Goal: Information Seeking & Learning: Learn about a topic

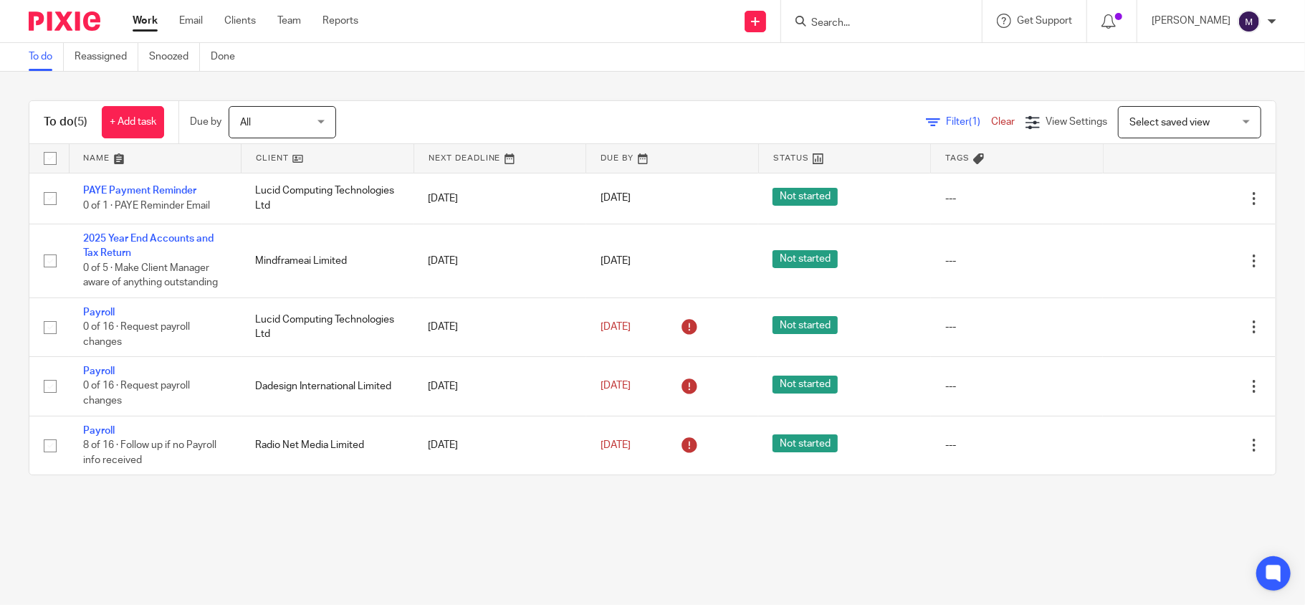
click at [173, 23] on ul "Work Email Clients Team Reports" at bounding box center [256, 21] width 247 height 14
click at [186, 24] on link "Email" at bounding box center [191, 21] width 24 height 14
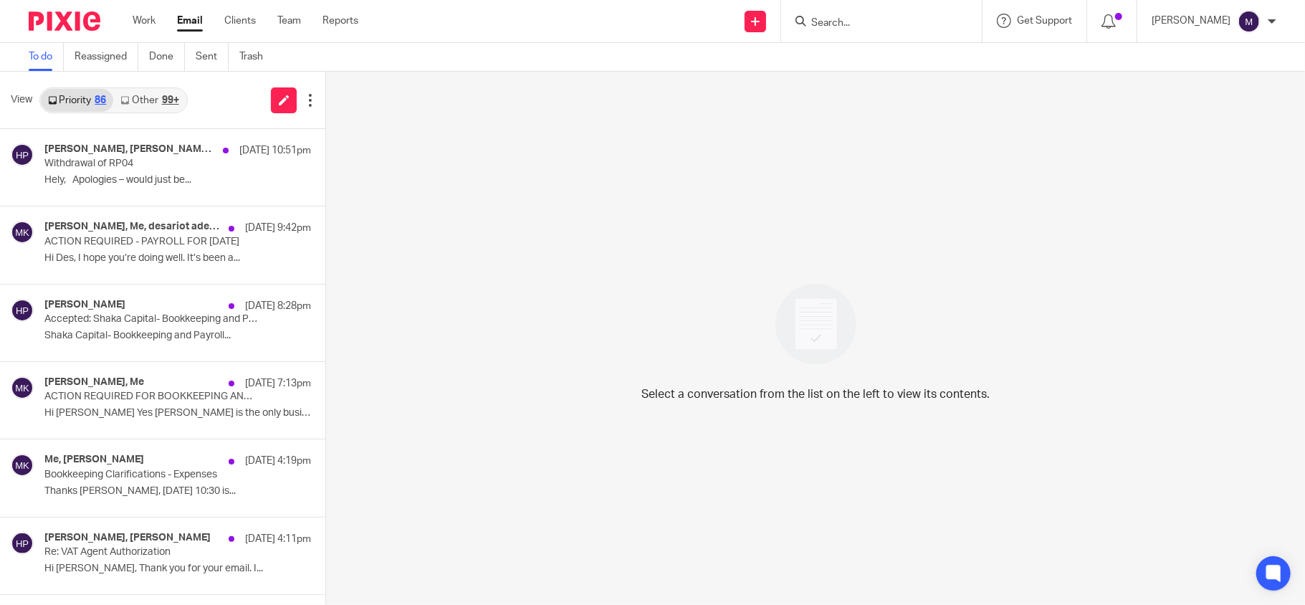
click at [471, 153] on div "Select a conversation from the list on the left to view its contents." at bounding box center [815, 338] width 979 height 533
click at [238, 19] on link "Clients" at bounding box center [240, 21] width 32 height 14
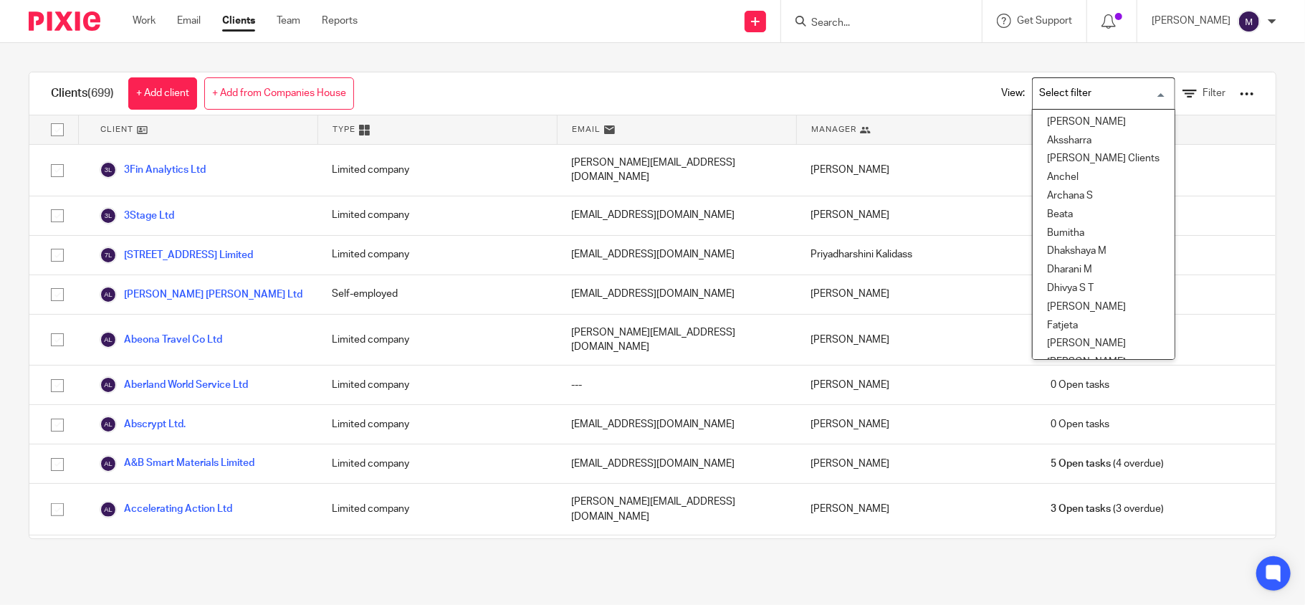
click at [1075, 92] on input "Search for option" at bounding box center [1100, 93] width 133 height 25
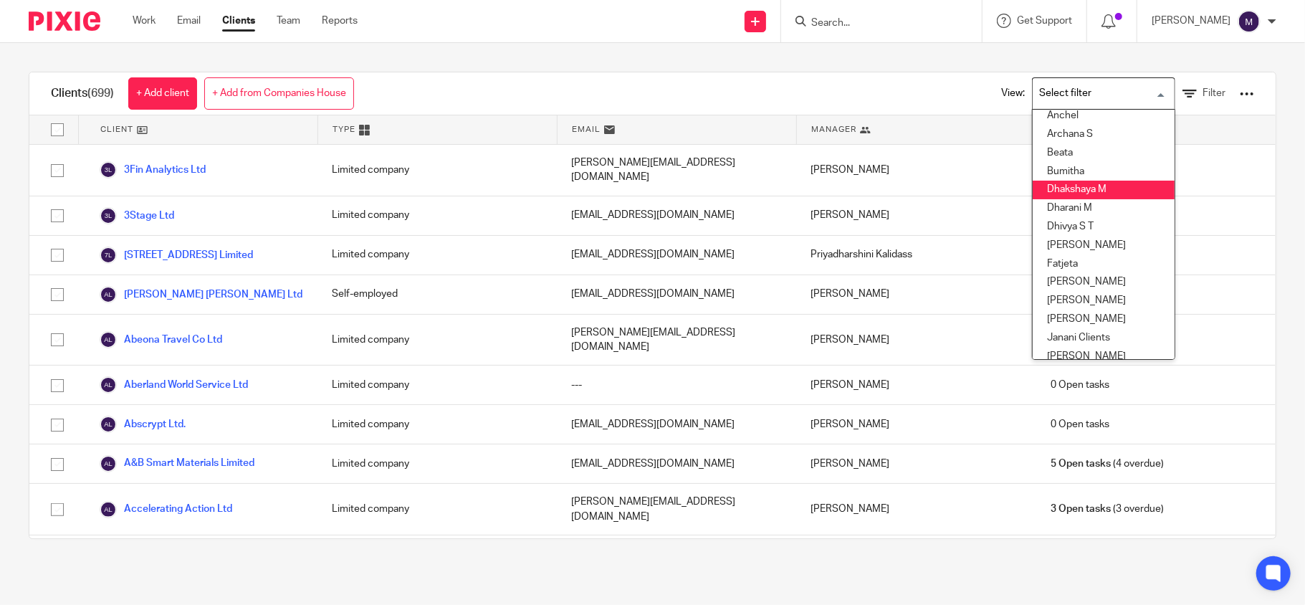
scroll to position [95, 0]
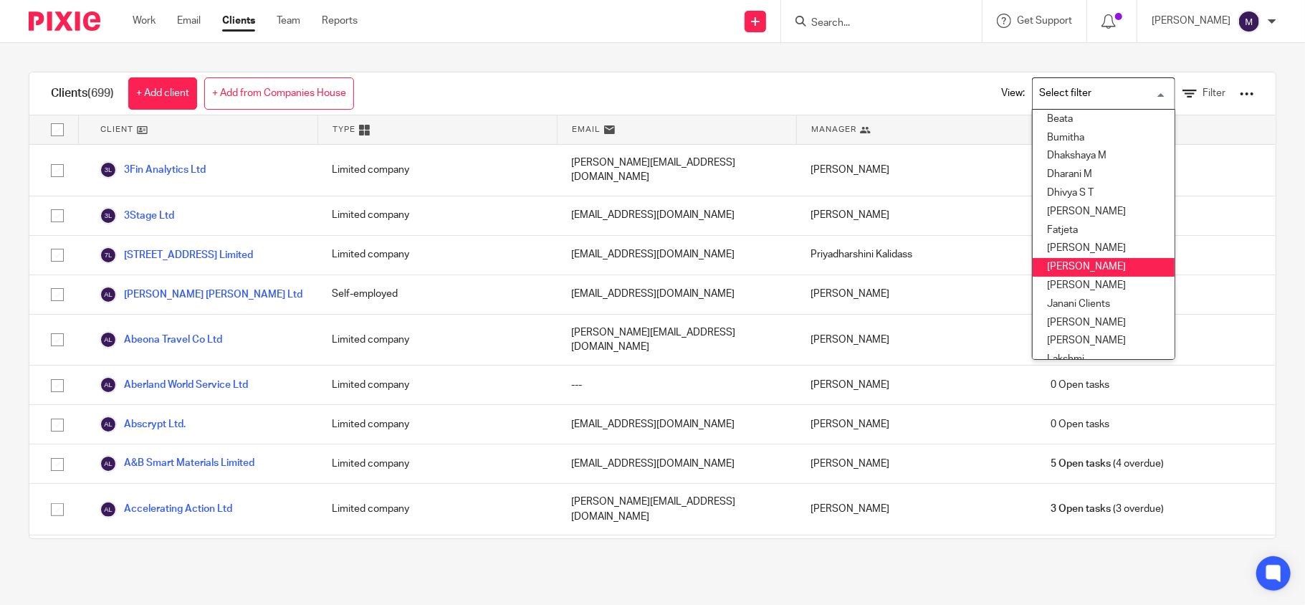
click at [1062, 264] on li "[PERSON_NAME]" at bounding box center [1104, 267] width 142 height 19
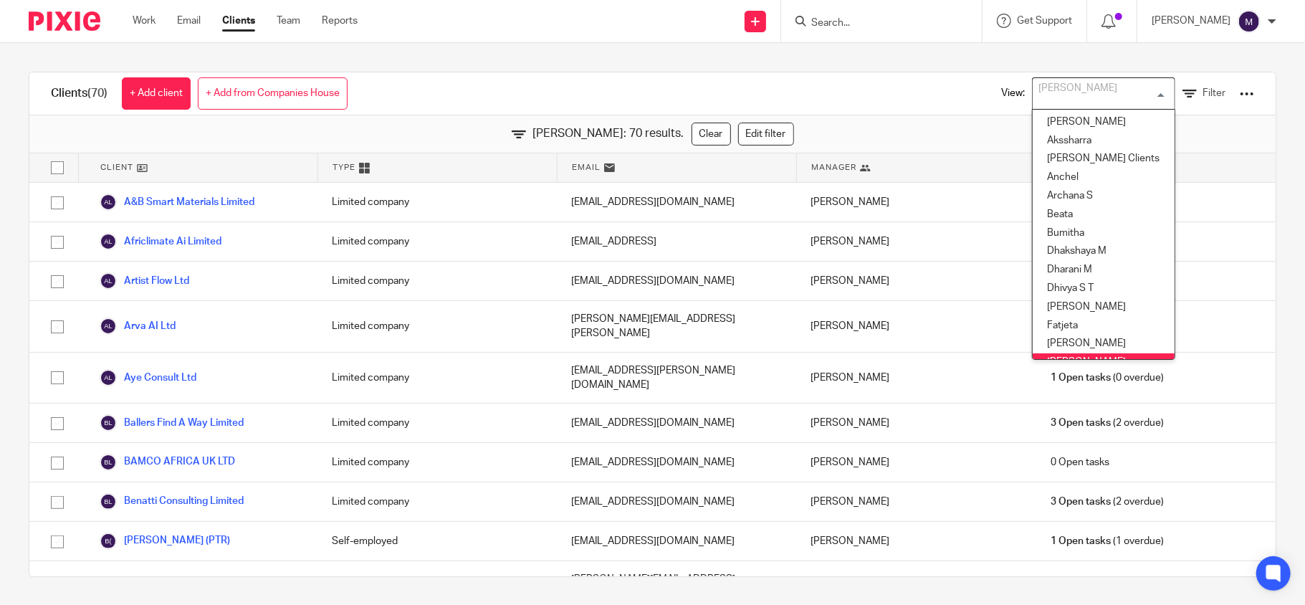
click at [1059, 98] on input "Search for option" at bounding box center [1100, 93] width 133 height 25
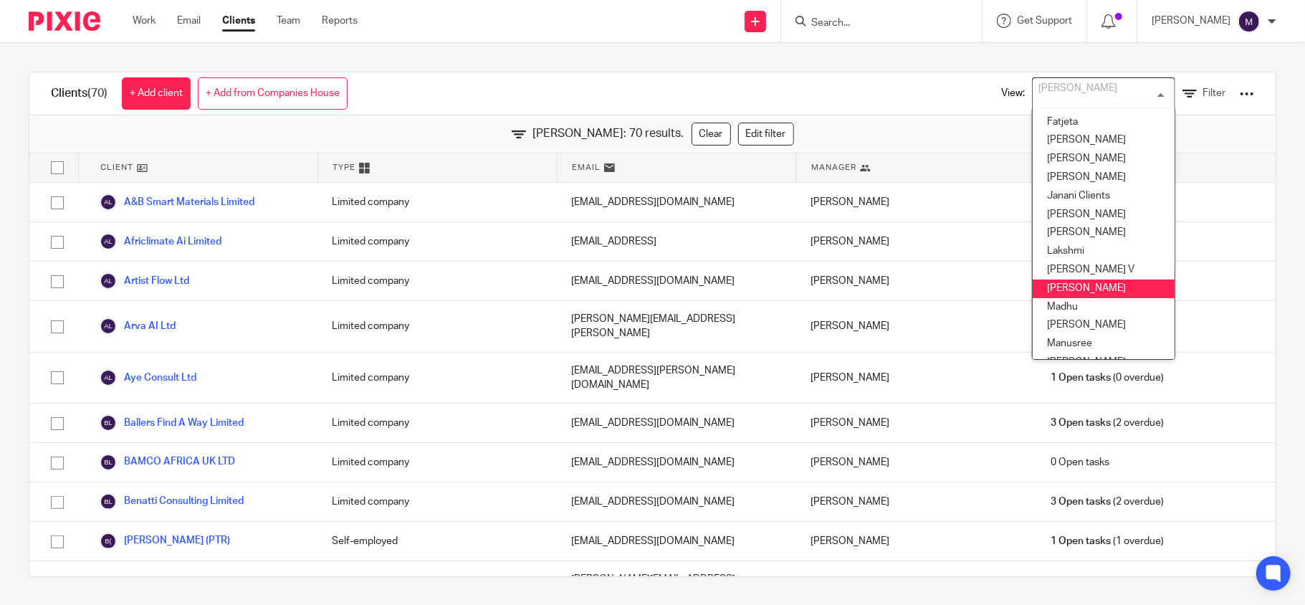
scroll to position [299, 0]
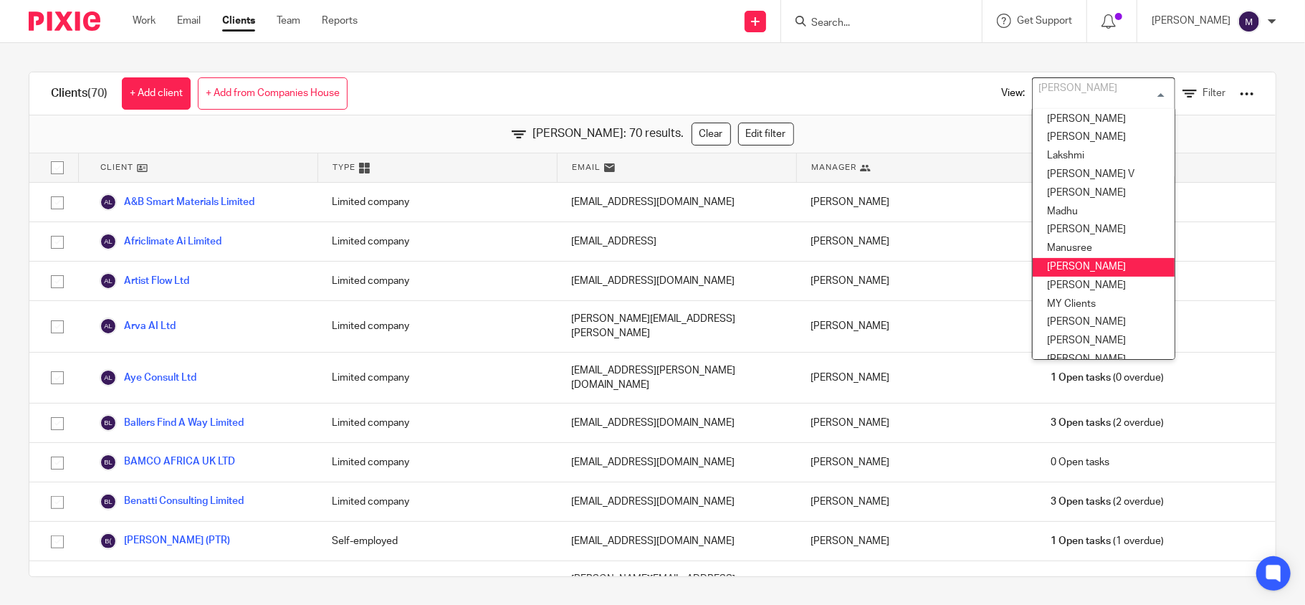
click at [1065, 267] on li "Mithun" at bounding box center [1104, 267] width 142 height 19
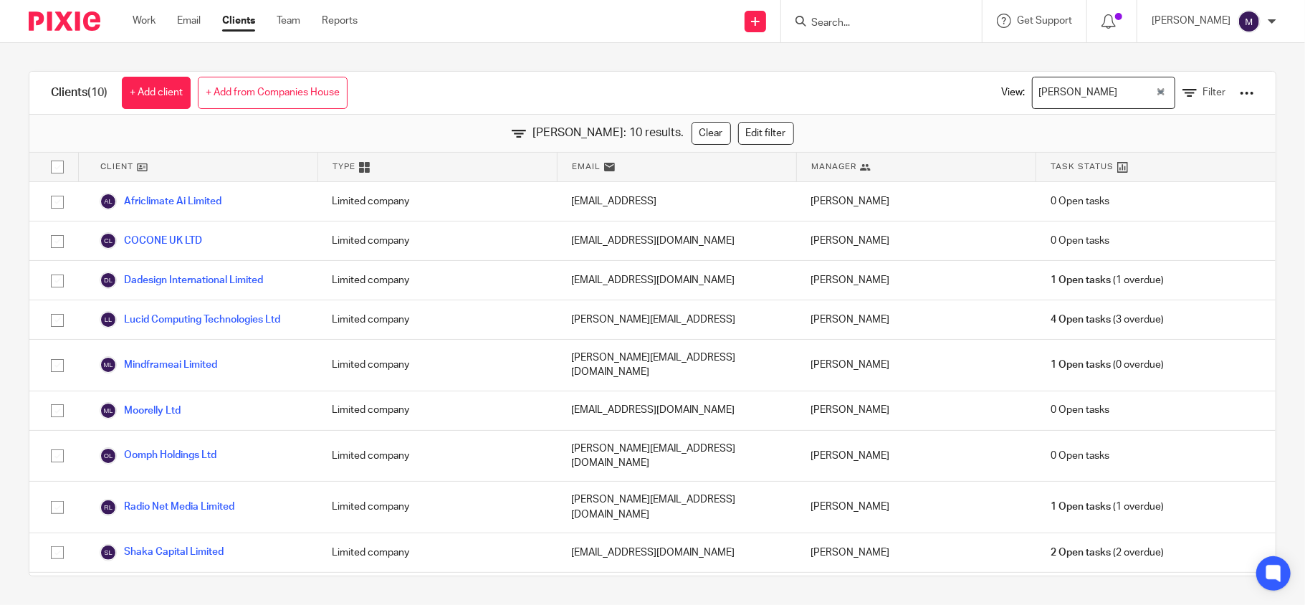
scroll to position [0, 0]
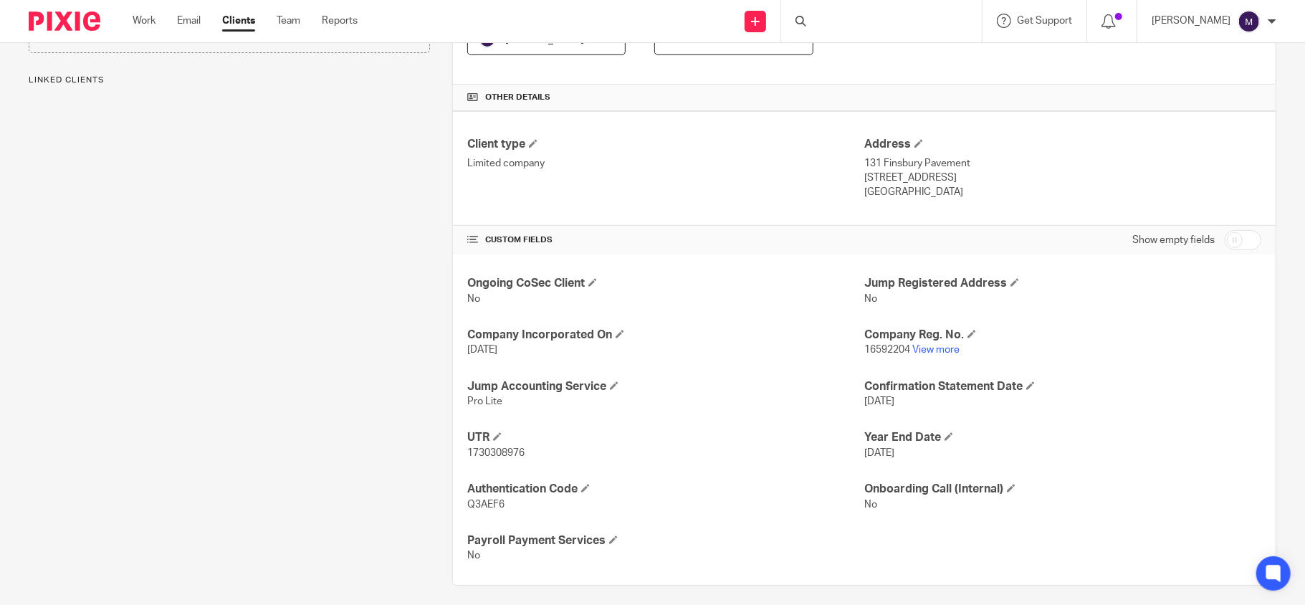
scroll to position [307, 0]
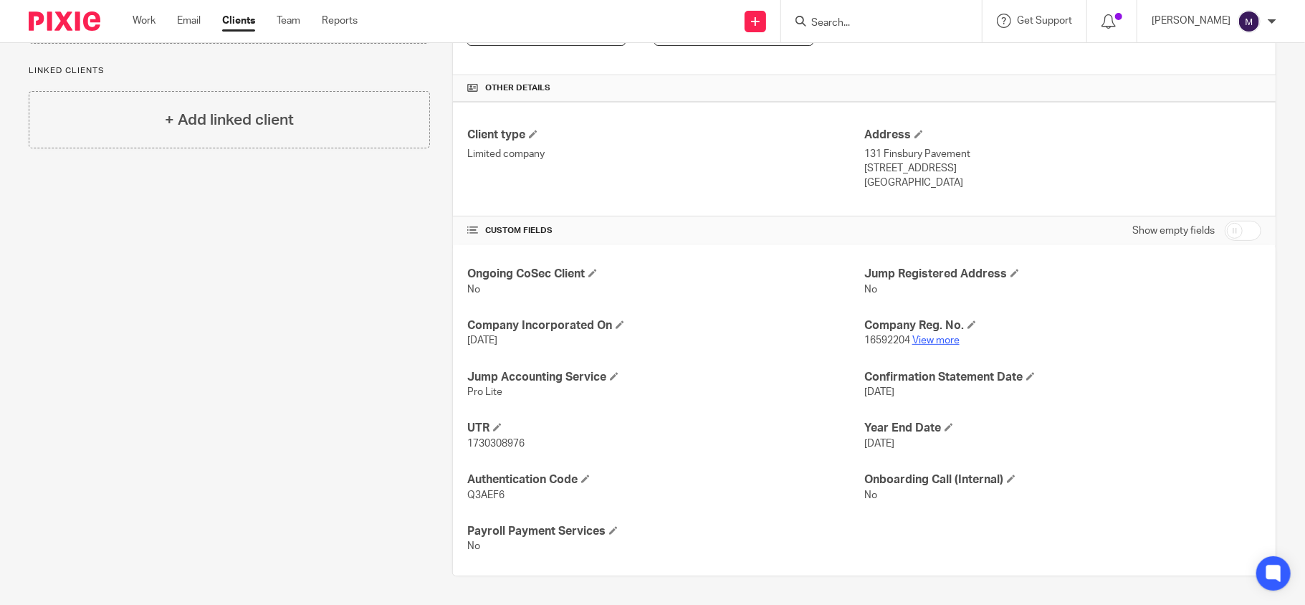
click at [932, 339] on link "View more" at bounding box center [935, 340] width 47 height 10
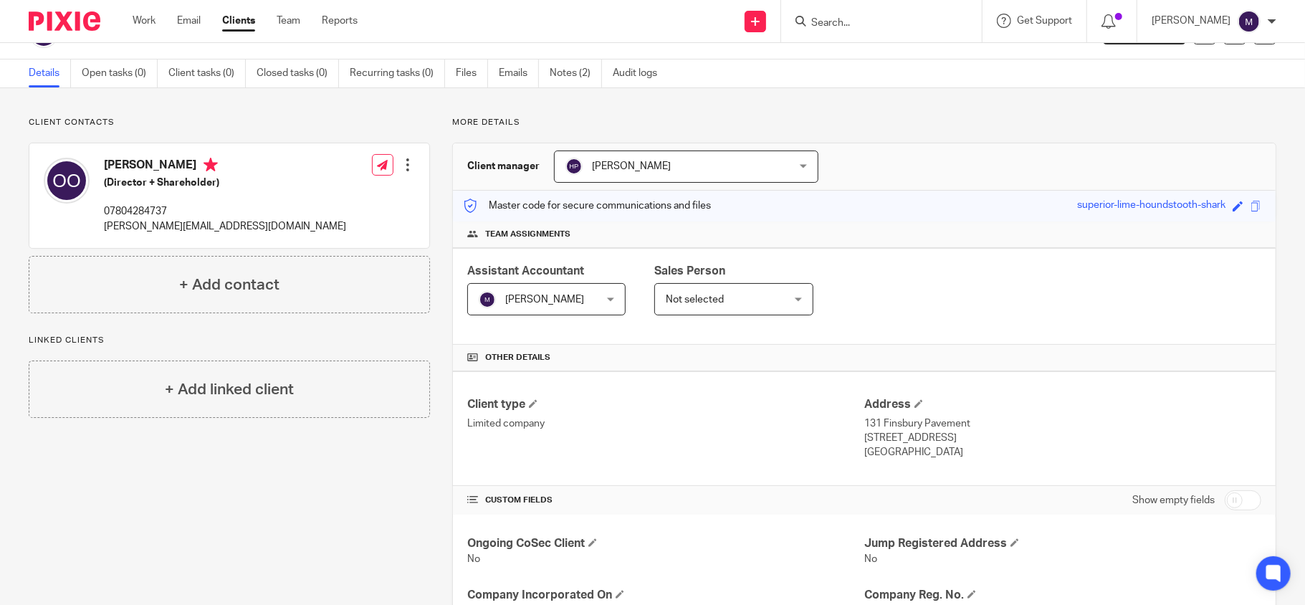
scroll to position [0, 0]
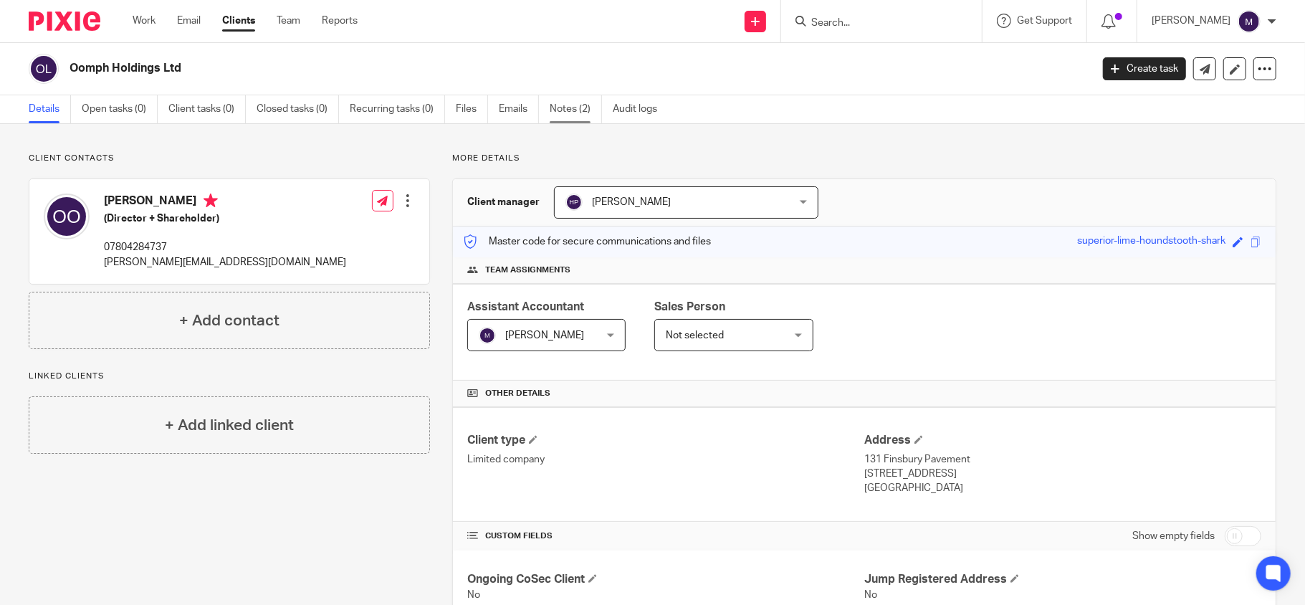
click at [575, 109] on link "Notes (2)" at bounding box center [576, 109] width 52 height 28
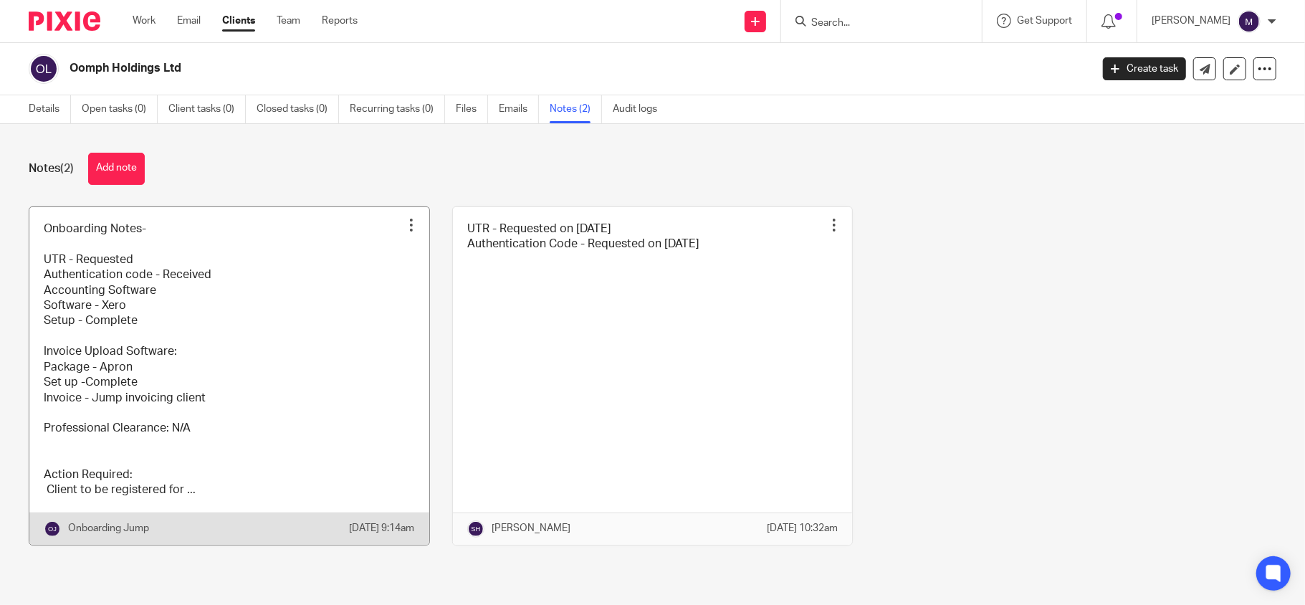
click at [258, 424] on link at bounding box center [229, 376] width 400 height 338
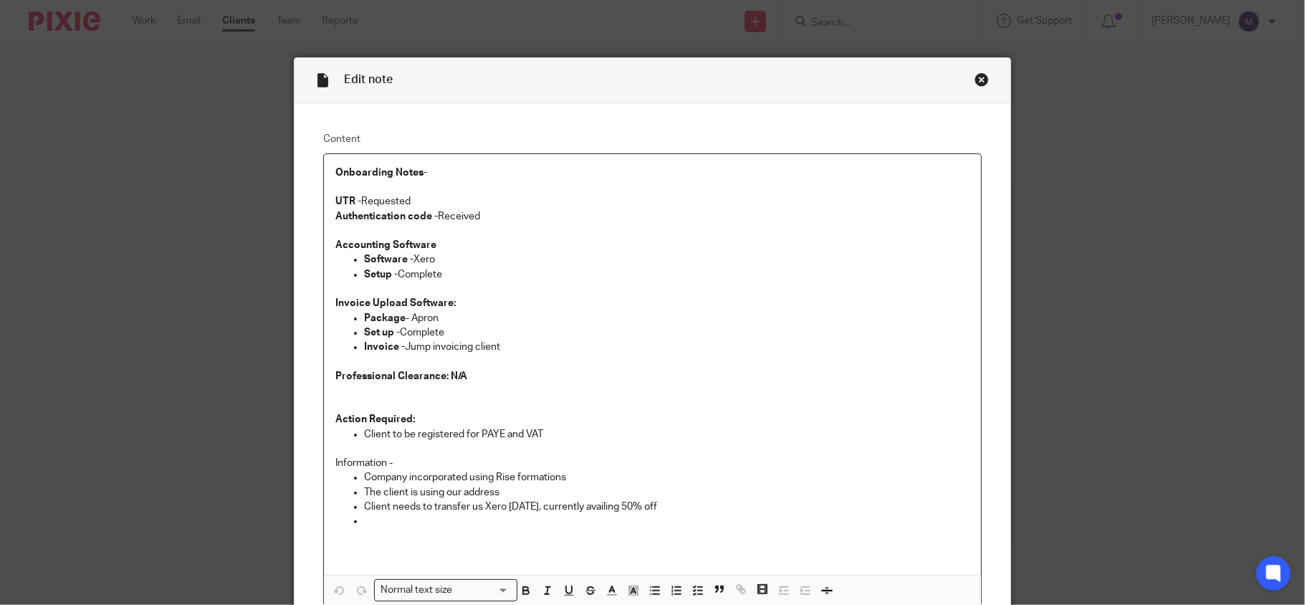
click at [975, 82] on div "Close this dialog window" at bounding box center [982, 79] width 14 height 14
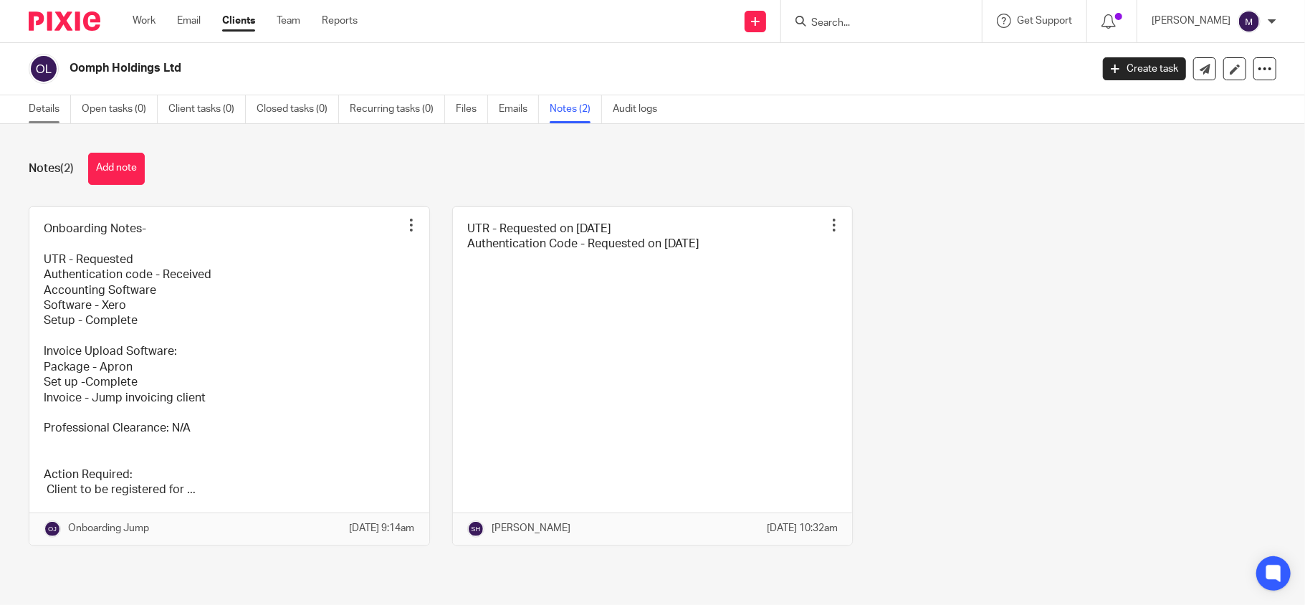
click at [56, 106] on link "Details" at bounding box center [50, 109] width 42 height 28
